Goal: Task Accomplishment & Management: Complete application form

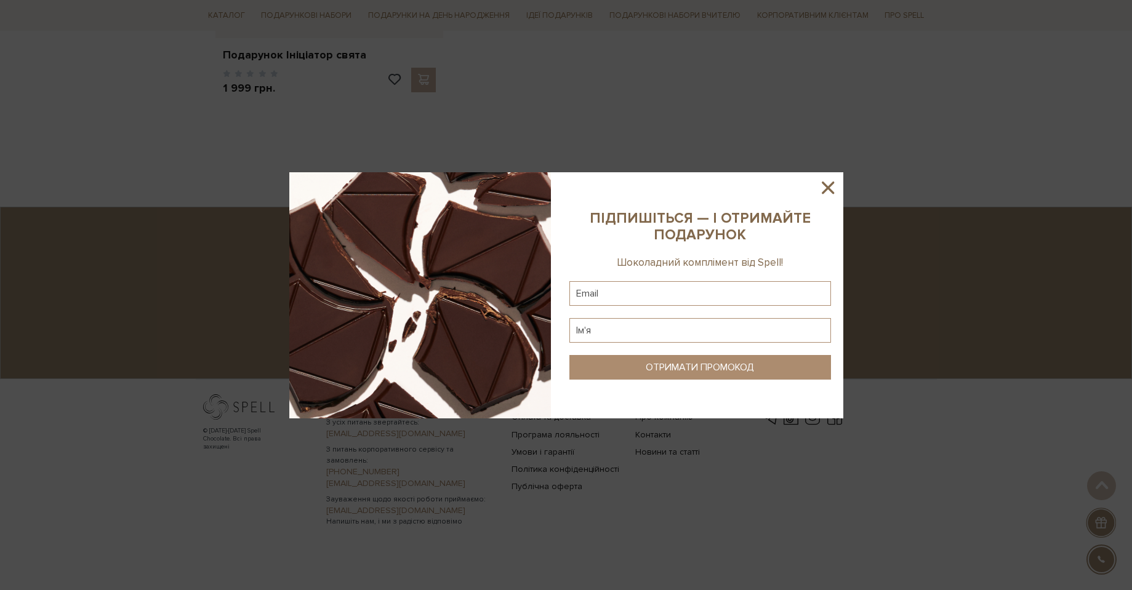
click at [827, 183] on icon at bounding box center [827, 187] width 21 height 21
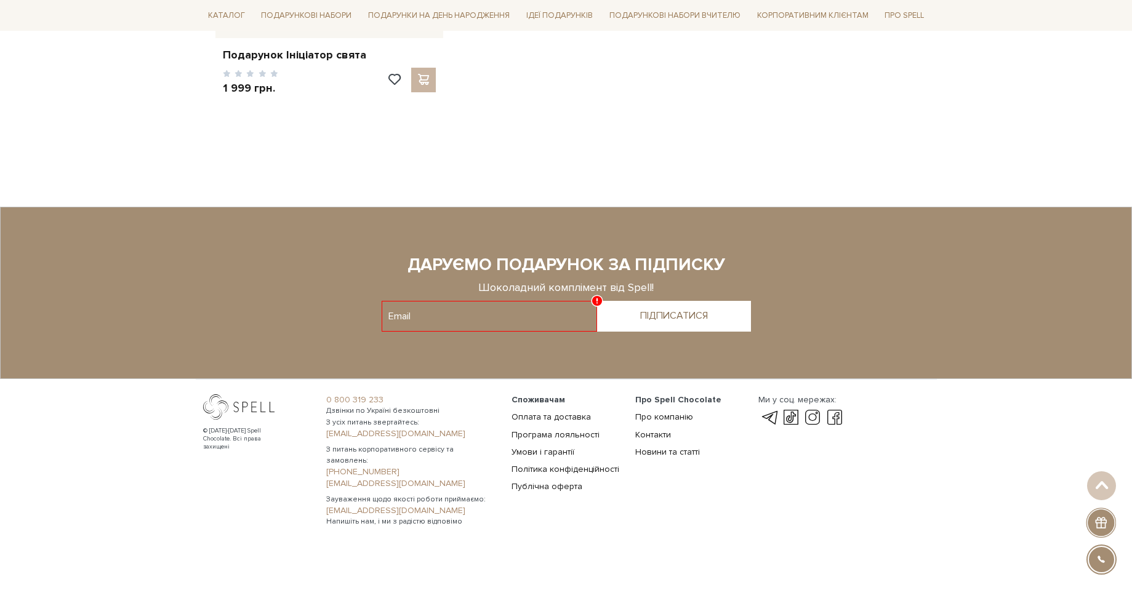
click at [476, 478] on link "[EMAIL_ADDRESS][DOMAIN_NAME]" at bounding box center [411, 483] width 170 height 11
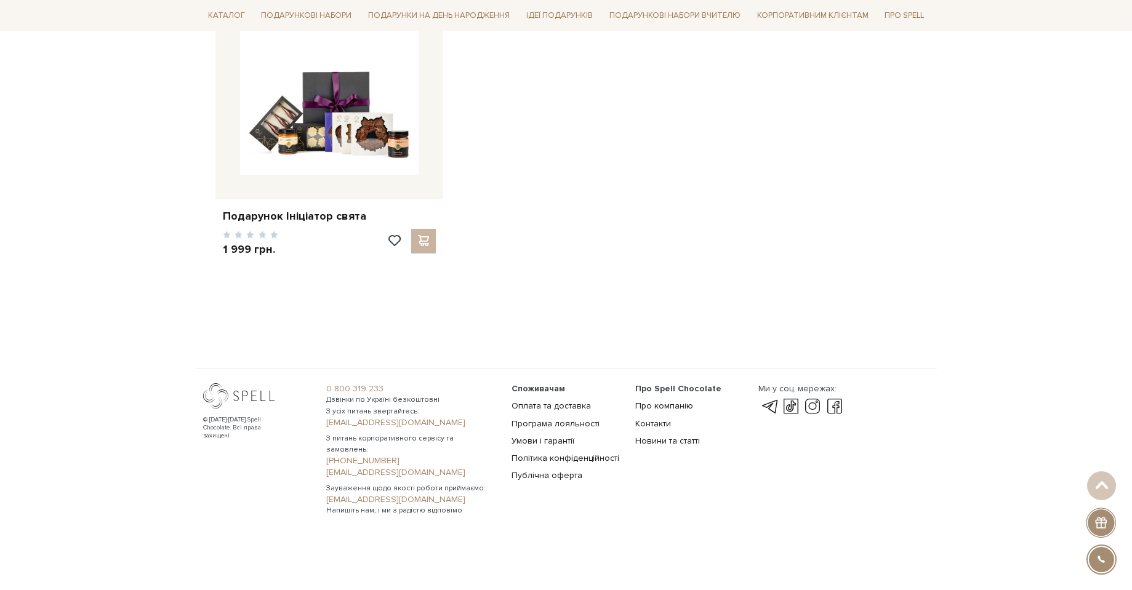
scroll to position [1932, 0]
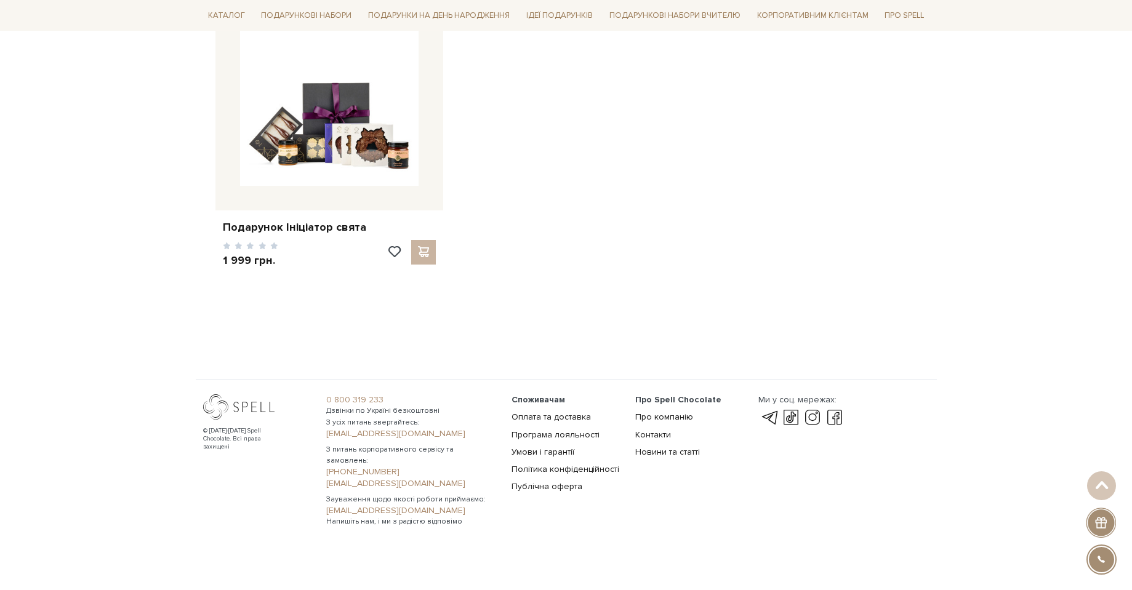
click at [369, 466] on link "[PHONE_NUMBER]" at bounding box center [411, 471] width 170 height 11
drag, startPoint x: 325, startPoint y: 463, endPoint x: 406, endPoint y: 462, distance: 81.2
click at [406, 462] on div "0 800 319 233 Дзвінки по Україні безкоштовні З усіх питань звертайтесь: [EMAIL_…" at bounding box center [411, 460] width 185 height 133
copy link "[PHONE_NUMBER]"
click at [761, 485] on div "© [DATE]-[DATE] Spell Chocolate. Всі права захищені Ми у соц. мережах:" at bounding box center [843, 460] width 185 height 133
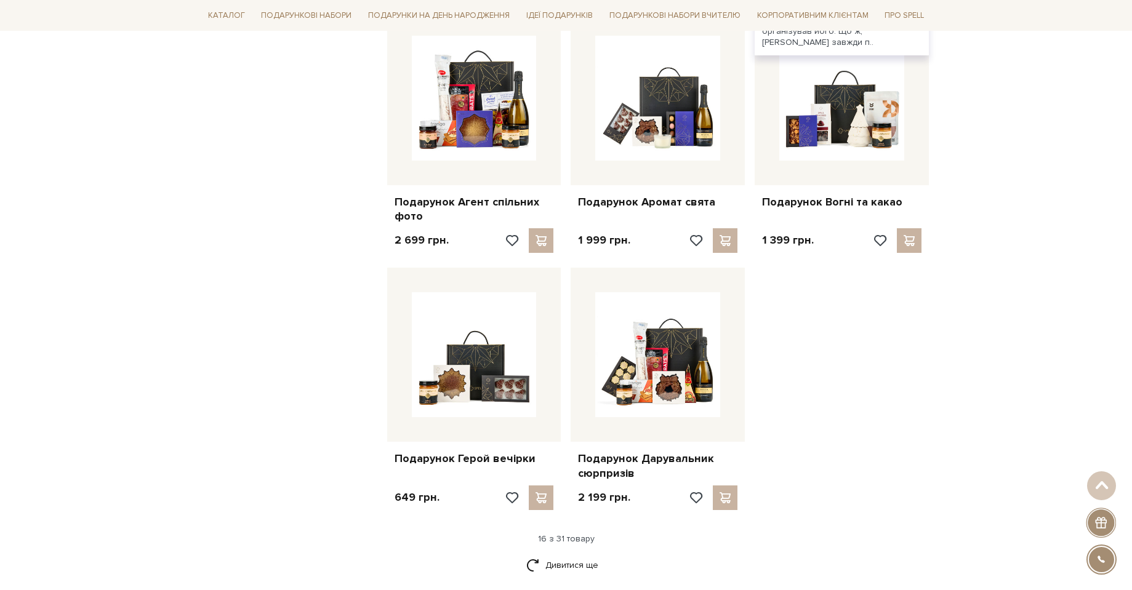
scroll to position [1317, 0]
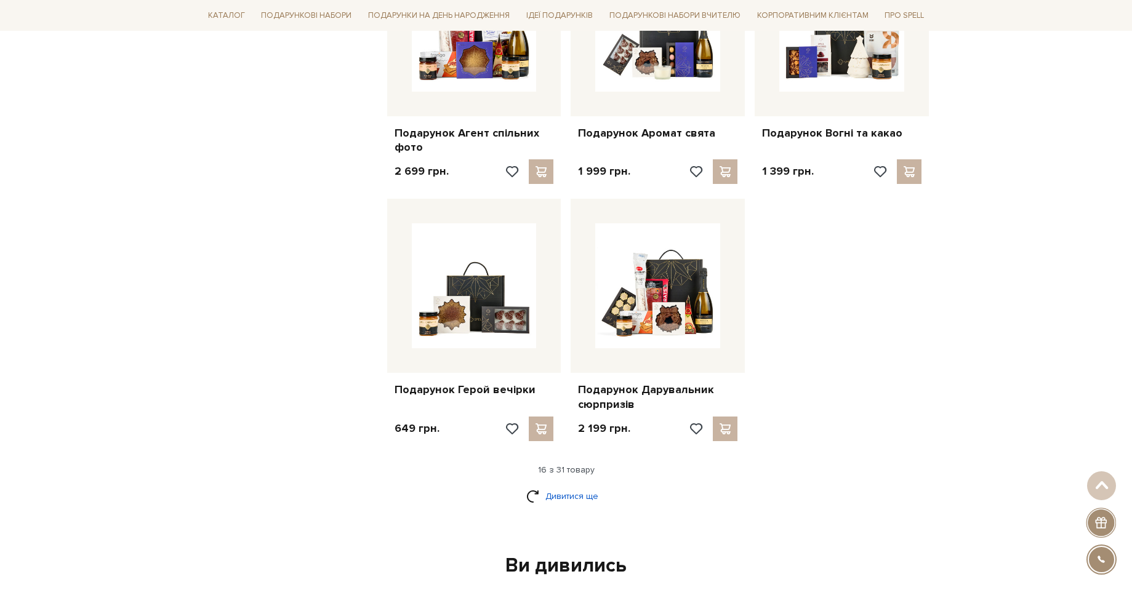
click at [587, 500] on link "Дивитися ще" at bounding box center [566, 497] width 80 height 22
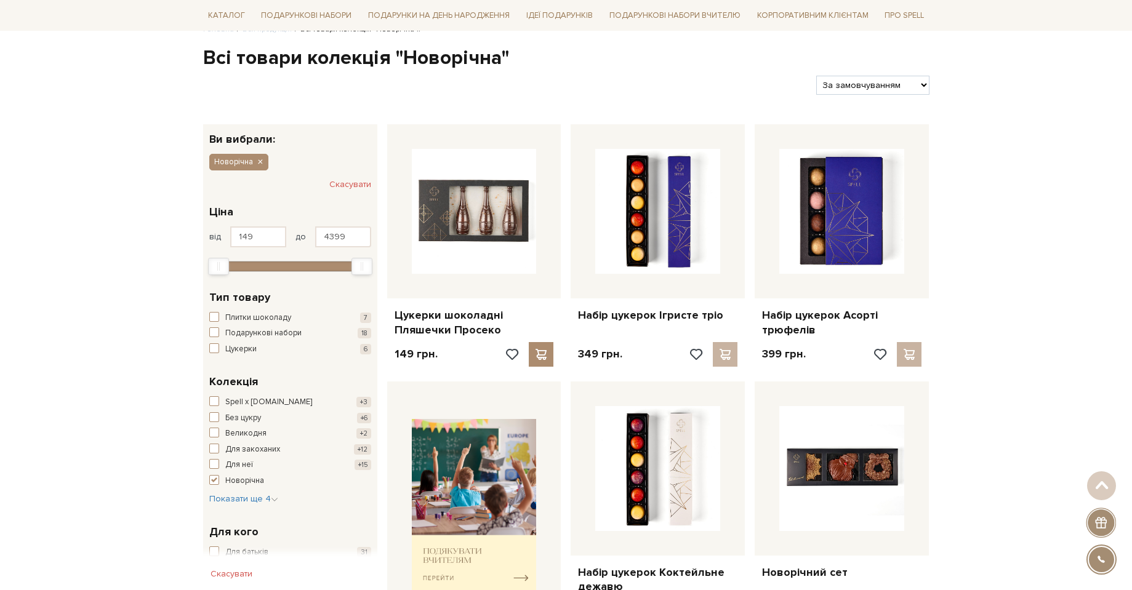
scroll to position [0, 0]
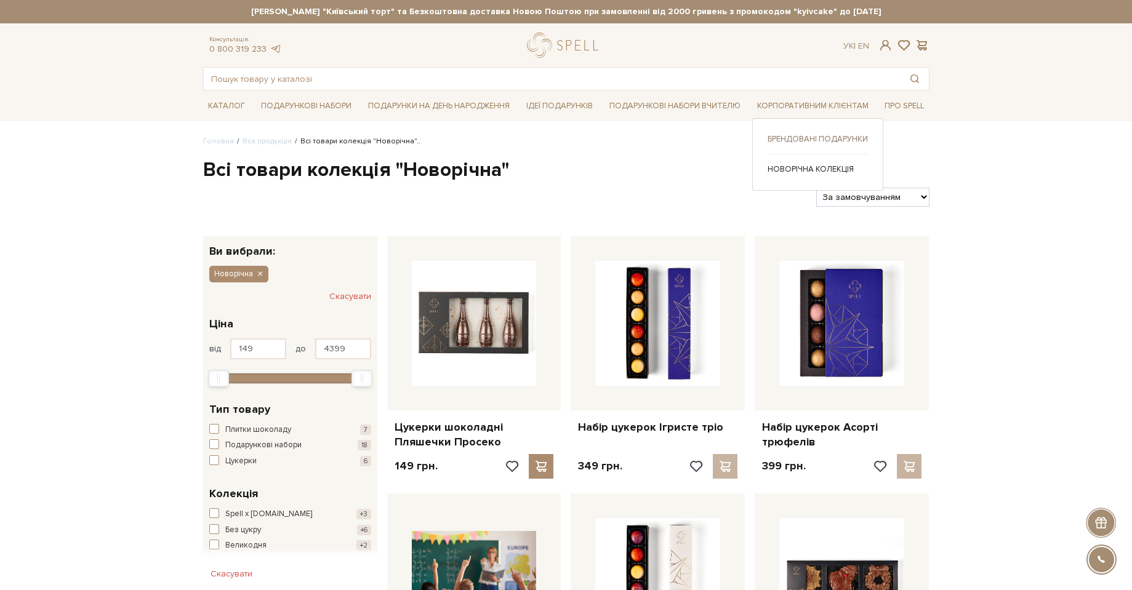
click at [814, 138] on link "Брендовані подарунки" at bounding box center [817, 139] width 100 height 11
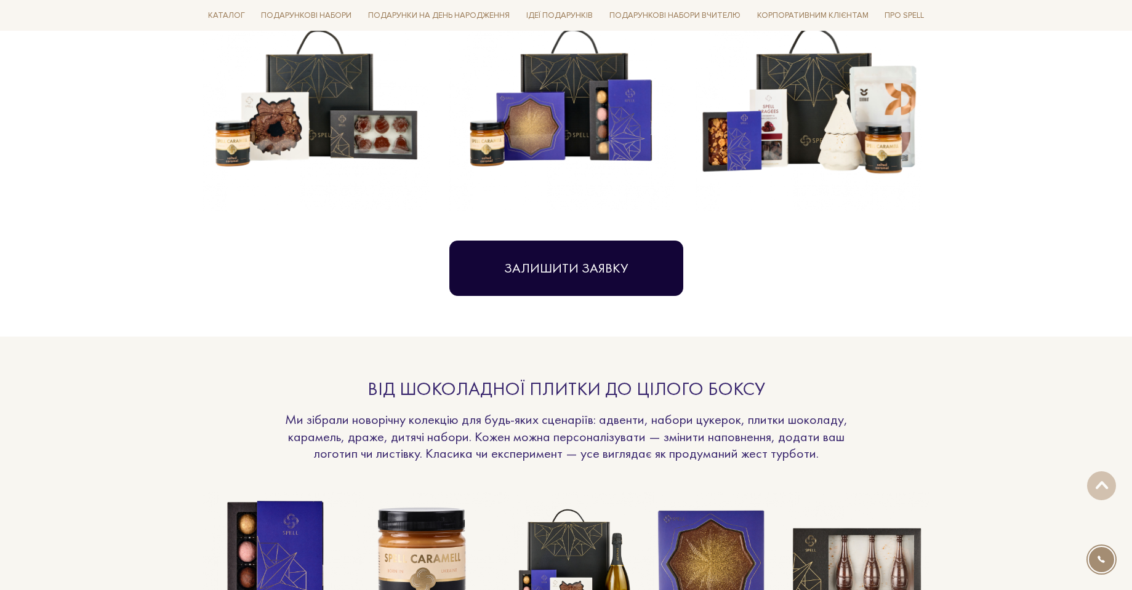
click at [609, 281] on button "Залишити заявку" at bounding box center [566, 268] width 234 height 55
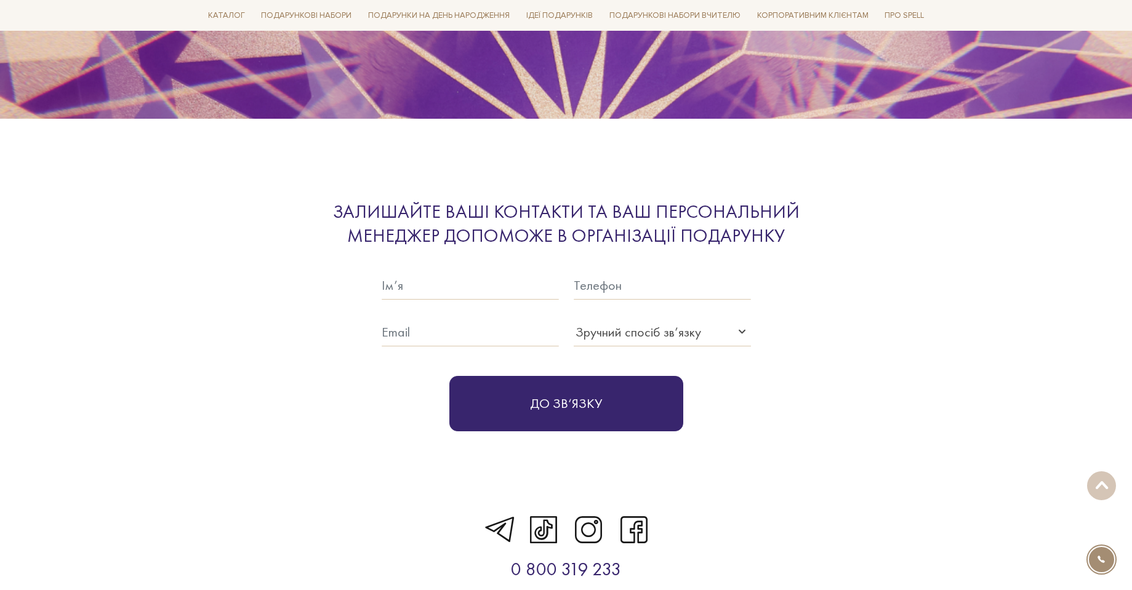
scroll to position [3806, 0]
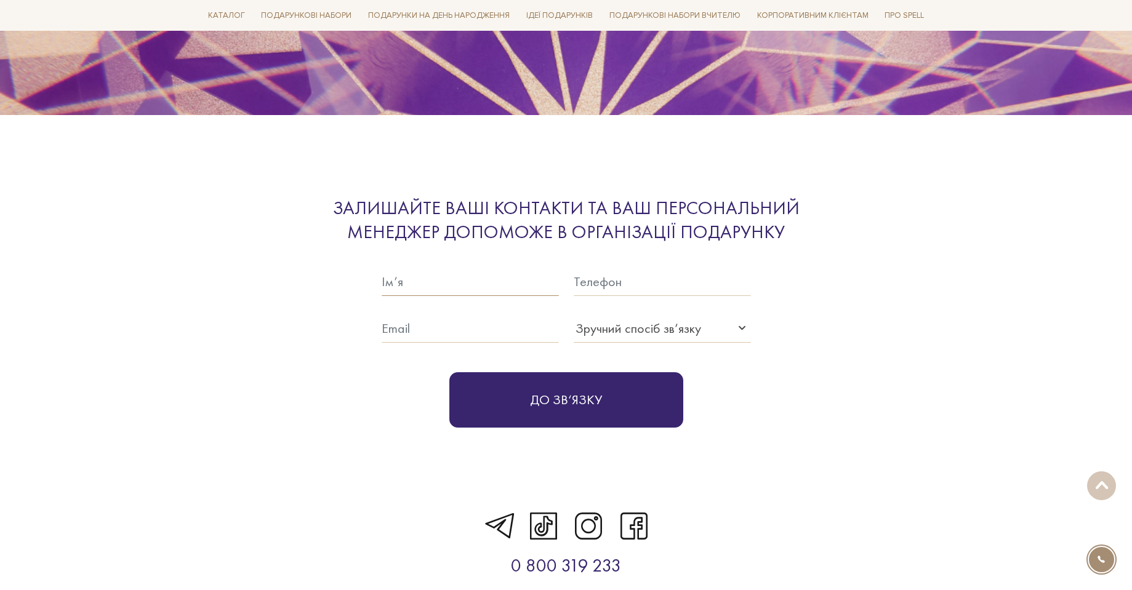
click at [436, 272] on input "text" at bounding box center [470, 282] width 177 height 28
type input "Наталя Терещук"
type input "0632861614"
type input "queriditas@gmail.com"
click at [627, 318] on div "Зручний спосіб зв’язку" at bounding box center [638, 328] width 126 height 20
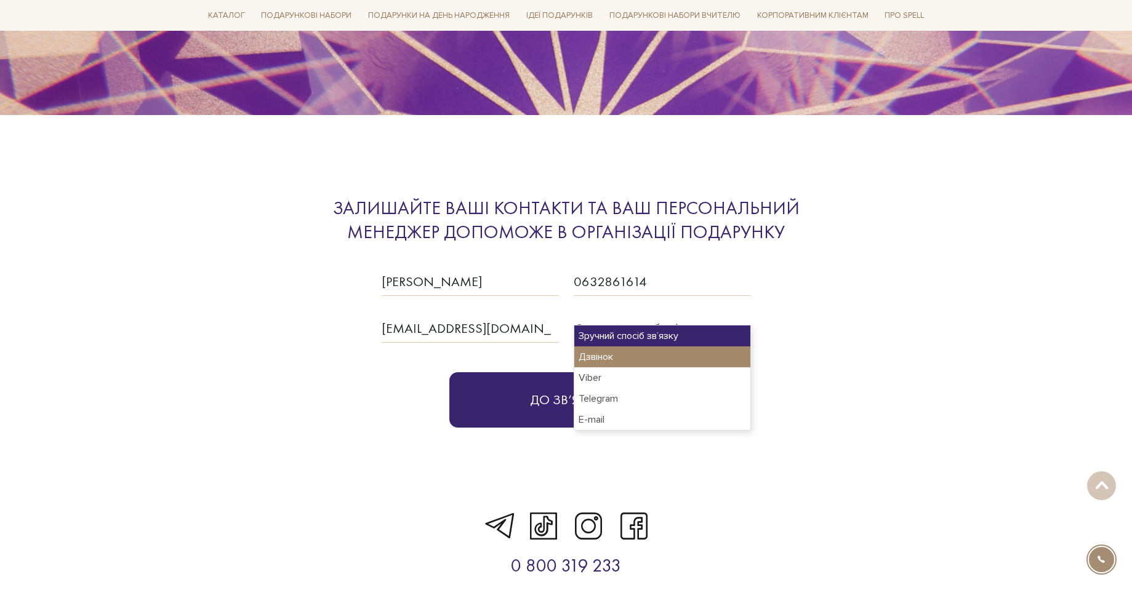
click at [617, 359] on div "Дзвінок" at bounding box center [662, 356] width 176 height 21
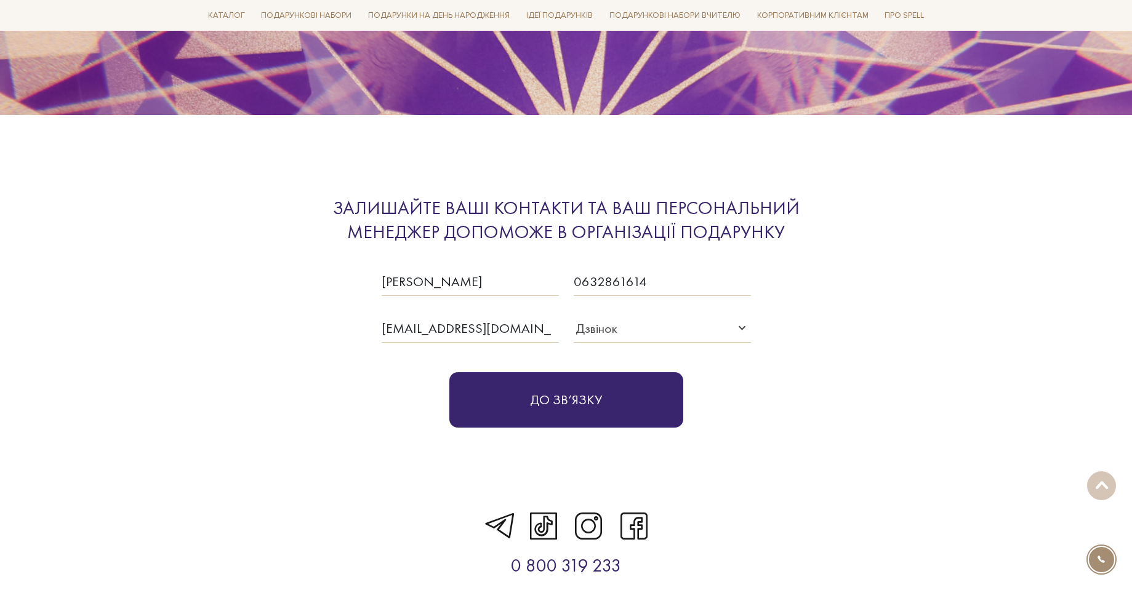
drag, startPoint x: 594, startPoint y: 395, endPoint x: 611, endPoint y: 394, distance: 17.2
click at [593, 394] on button "До зв‘язку" at bounding box center [566, 399] width 234 height 55
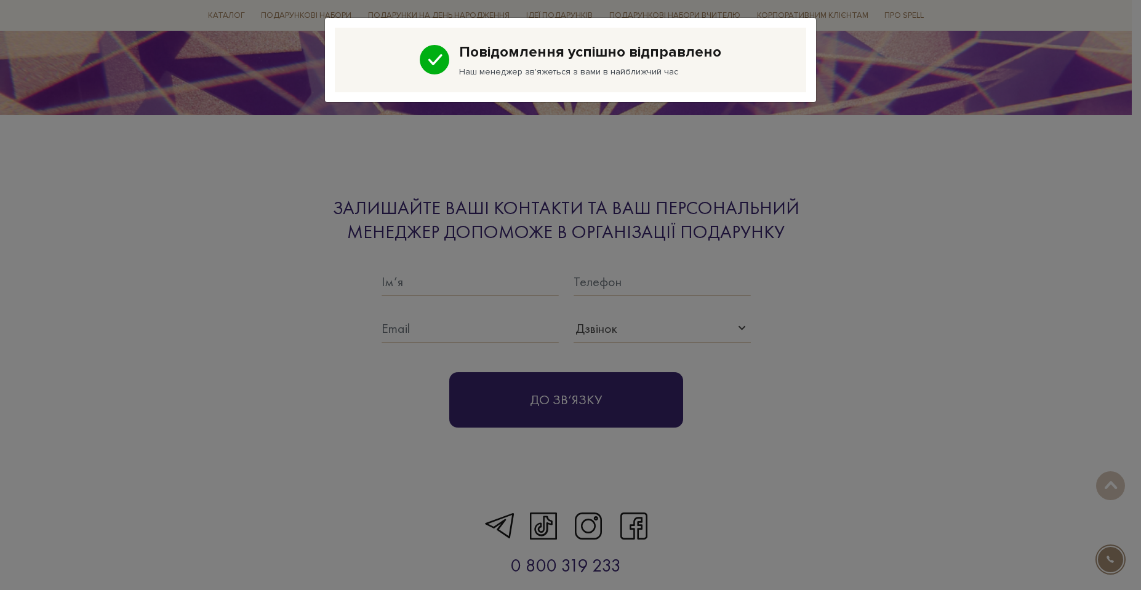
click at [882, 380] on div "Повідомлення успішно відправлено Наш менеджер зв'яжеться з вами в найближчий час" at bounding box center [570, 295] width 1141 height 590
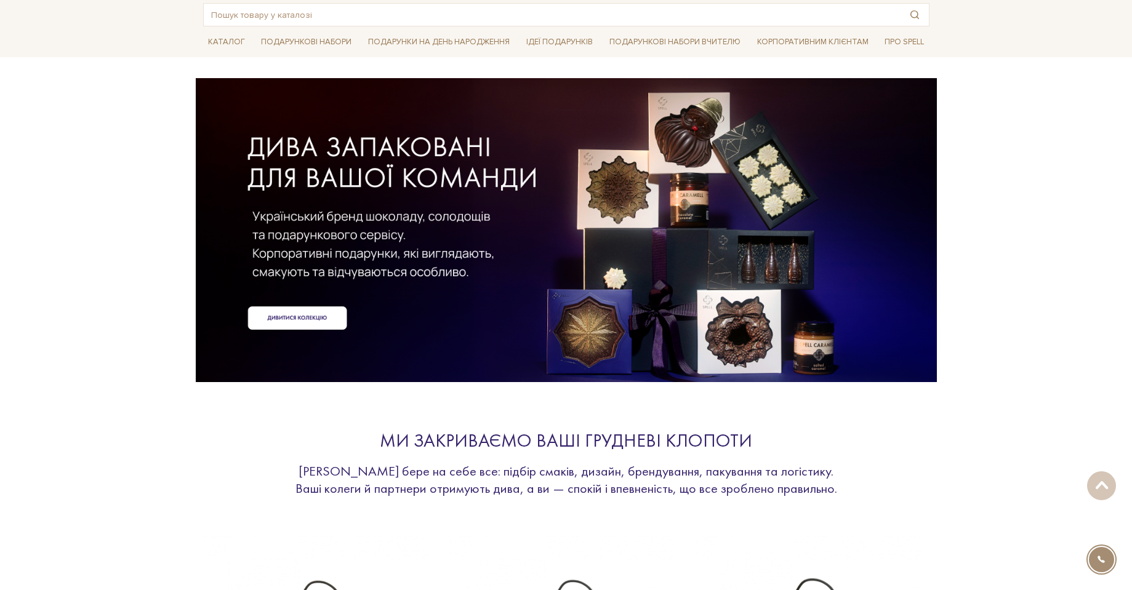
scroll to position [0, 0]
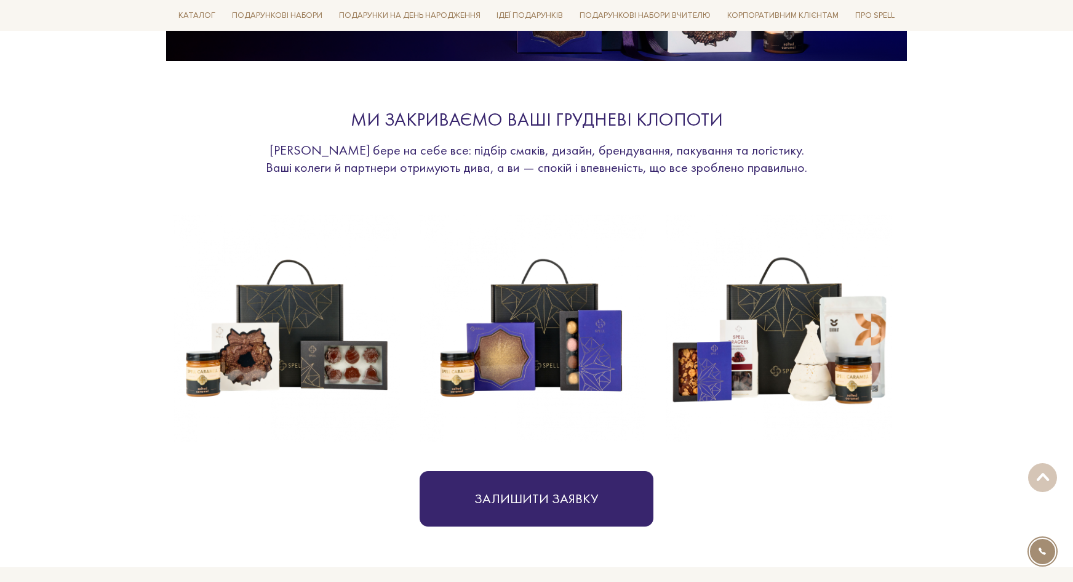
scroll to position [554, 0]
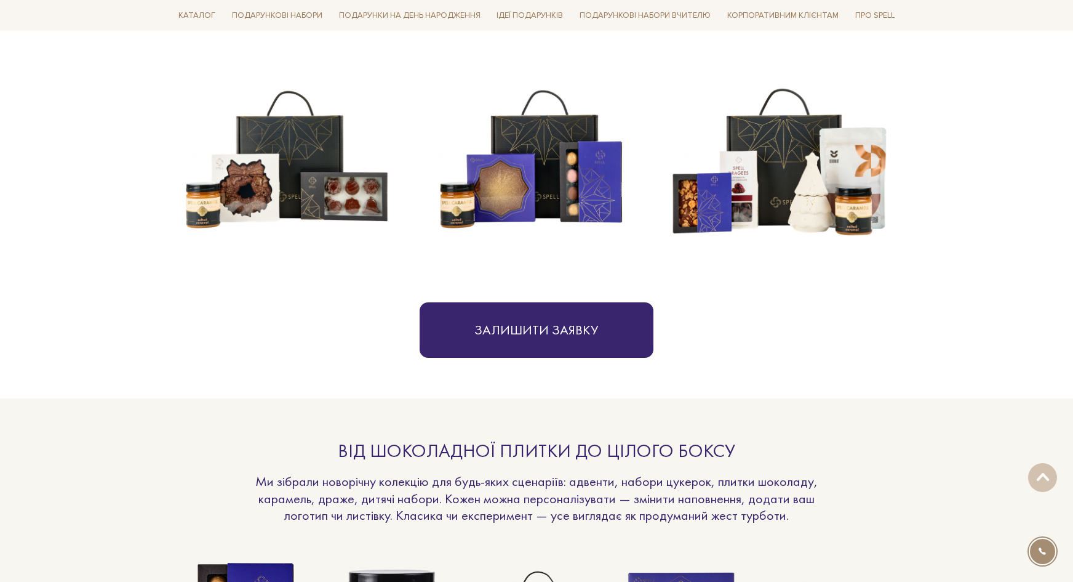
click at [500, 182] on img at bounding box center [533, 159] width 226 height 226
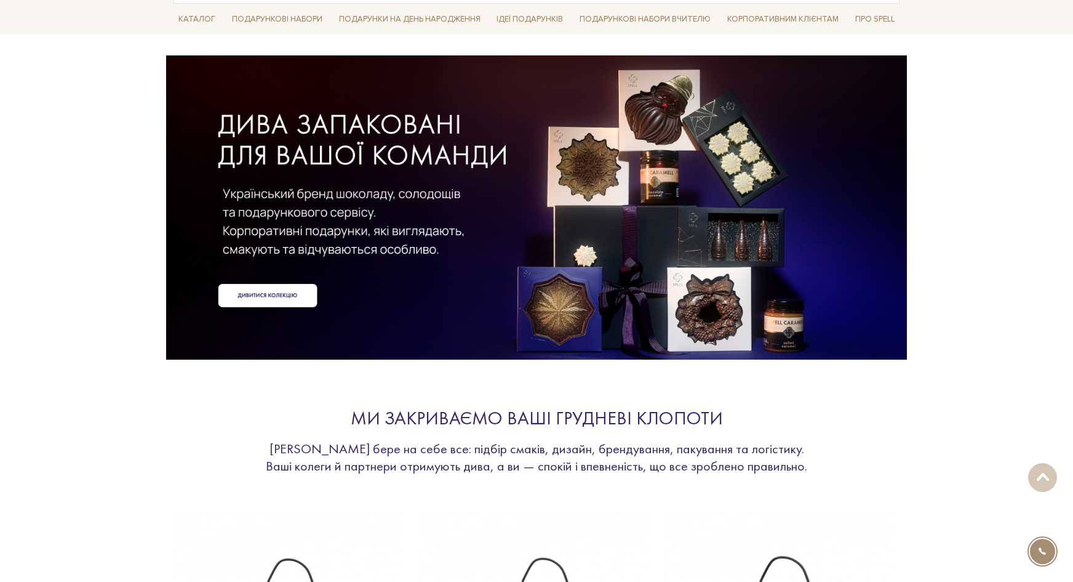
scroll to position [0, 0]
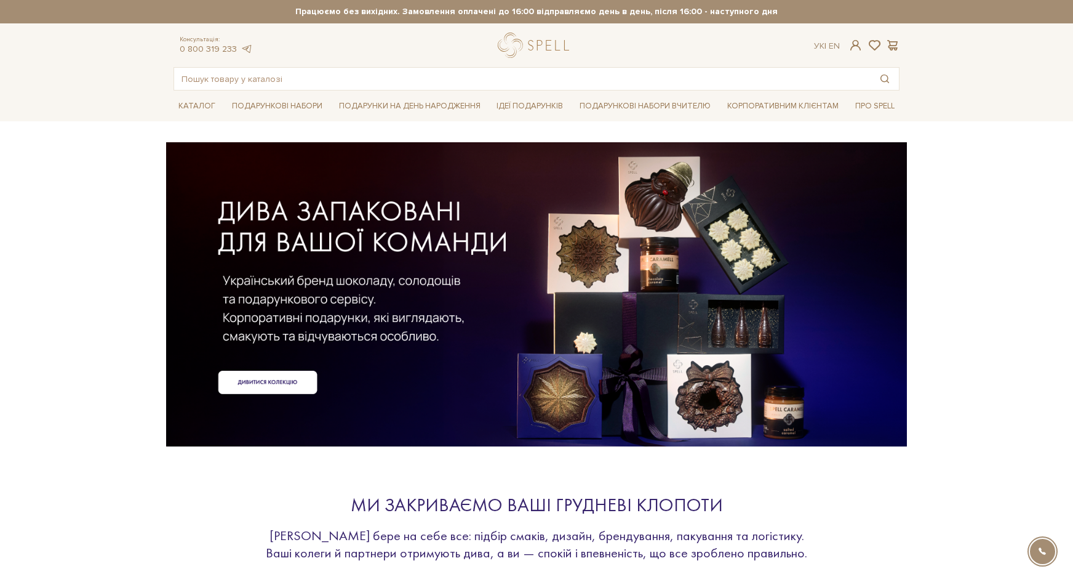
click at [447, 292] on div at bounding box center [537, 274] width 726 height 276
